Goal: Task Accomplishment & Management: Manage account settings

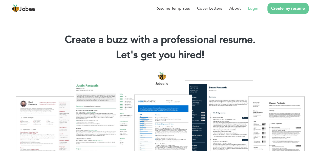
click at [254, 8] on link "Login" at bounding box center [253, 8] width 10 height 6
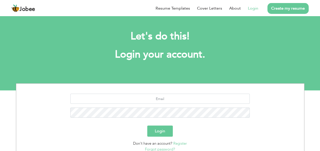
scroll to position [41, 0]
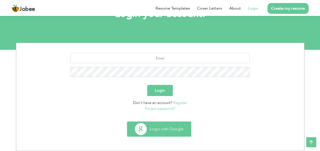
click at [161, 127] on button "Login with Google" at bounding box center [159, 129] width 64 height 15
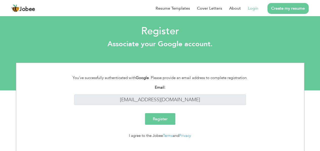
click at [160, 121] on input "Register" at bounding box center [160, 119] width 30 height 12
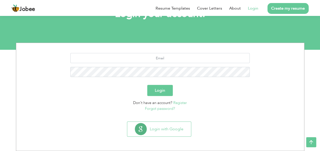
scroll to position [41, 0]
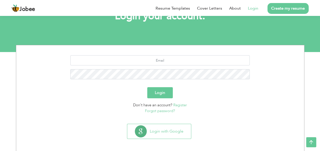
scroll to position [39, 0]
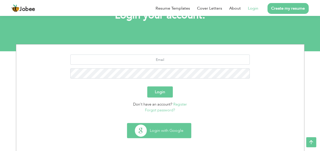
click at [176, 128] on button "Login with Google" at bounding box center [159, 130] width 64 height 15
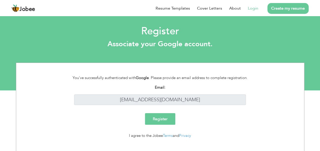
scroll to position [8, 0]
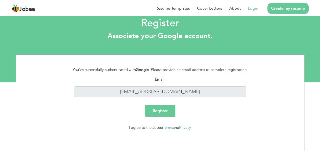
click at [169, 116] on input "Register" at bounding box center [160, 111] width 30 height 12
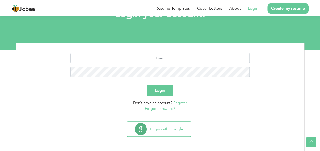
scroll to position [41, 0]
click at [173, 59] on input "text" at bounding box center [159, 58] width 179 height 10
type input "[EMAIL_ADDRESS][DOMAIN_NAME]"
click at [165, 93] on button "Login" at bounding box center [160, 90] width 26 height 11
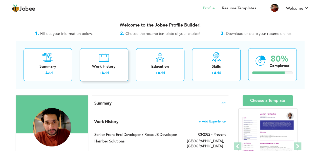
scroll to position [132, 0]
